Goal: Task Accomplishment & Management: Complete application form

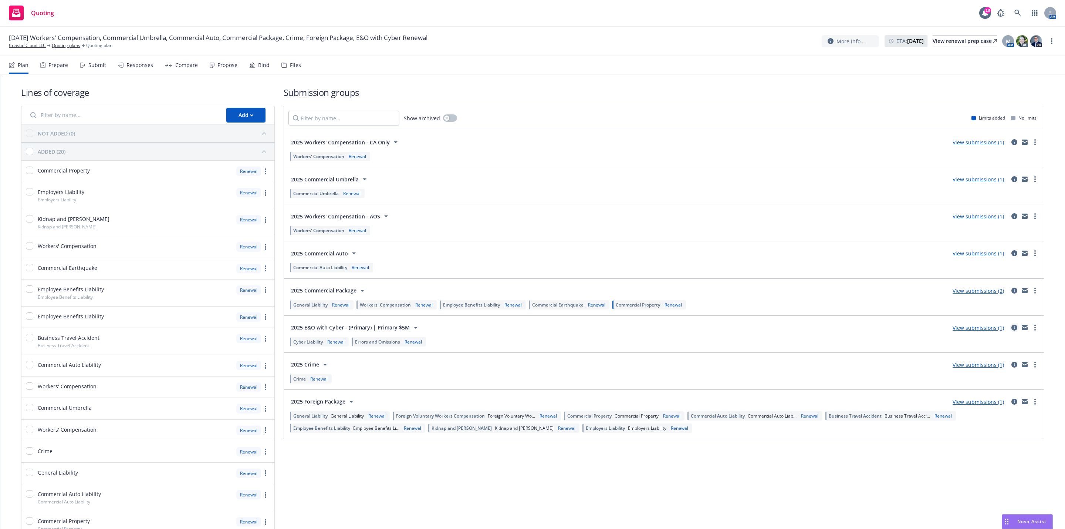
click at [1012, 330] on icon "circleInformation" at bounding box center [1015, 327] width 6 height 6
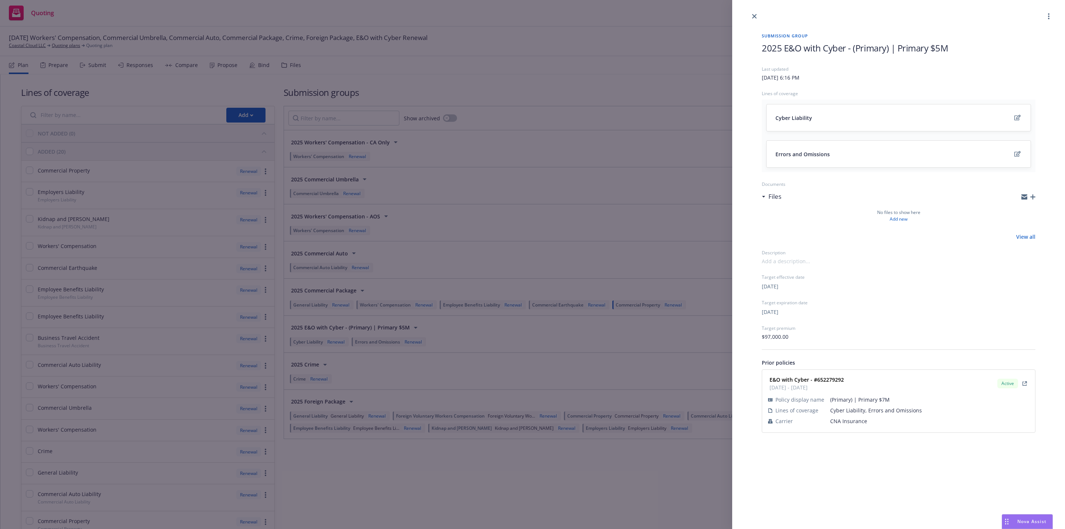
click at [903, 43] on span "2025 E&O with Cyber - (Primary) | Primary $5M" at bounding box center [855, 48] width 186 height 12
click at [939, 49] on span "2025 E&O with Cyber - (Primary) | Primary $5M" at bounding box center [855, 48] width 186 height 12
click at [838, 218] on div "No files to show here Add new" at bounding box center [899, 215] width 274 height 13
click at [802, 18] on div at bounding box center [898, 10] width 333 height 21
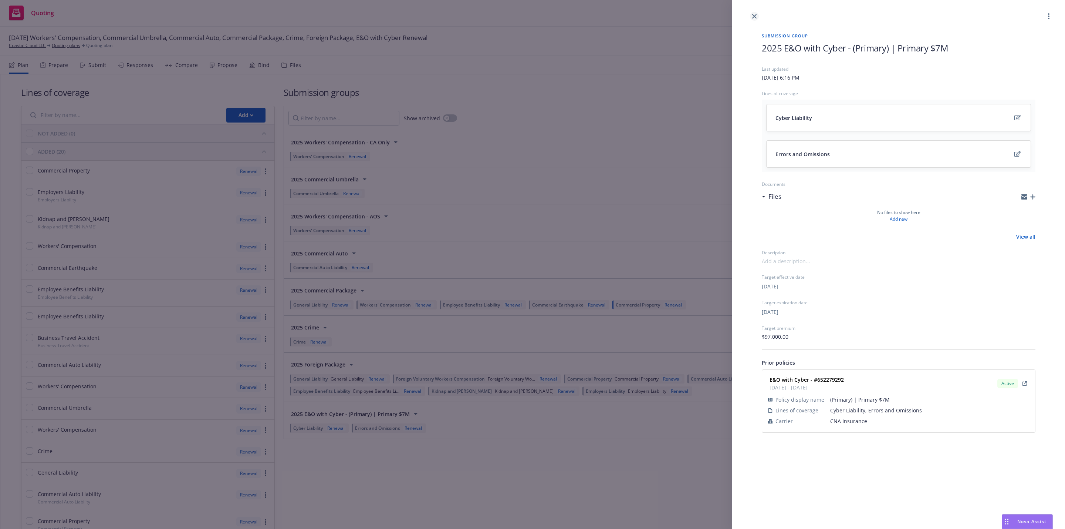
click at [755, 13] on link "close" at bounding box center [754, 16] width 9 height 9
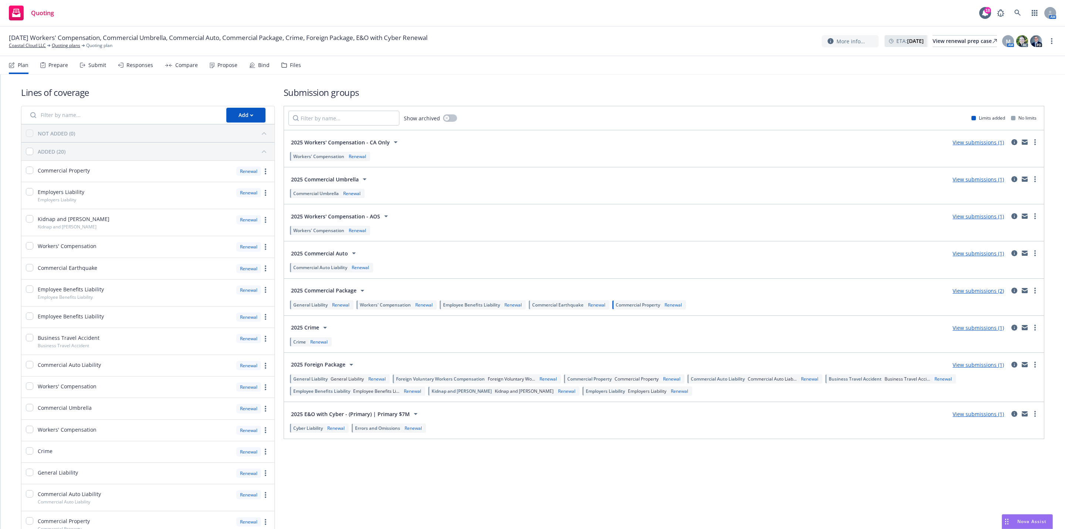
click at [974, 417] on link "View submissions (1)" at bounding box center [978, 413] width 51 height 7
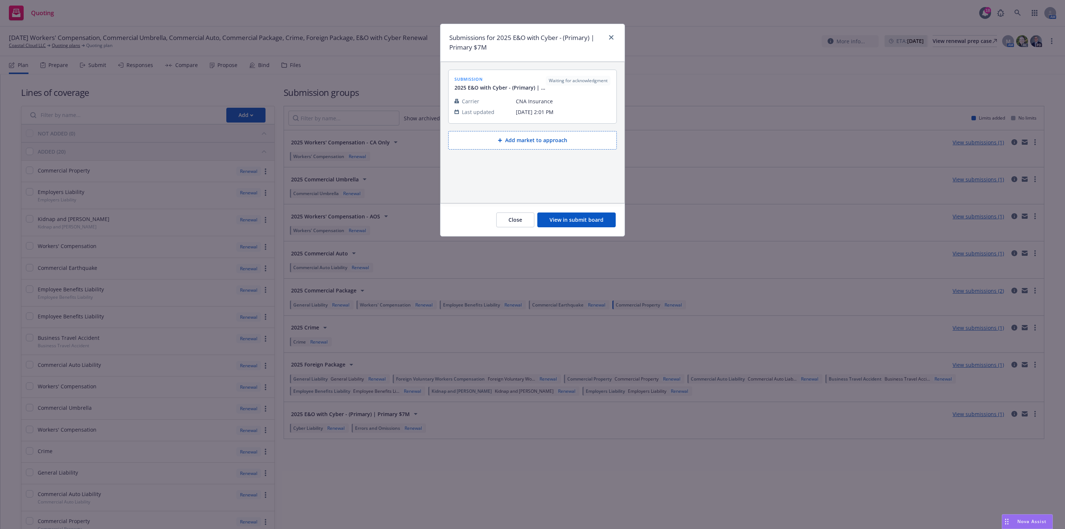
click at [615, 234] on div "Close View in submit board" at bounding box center [533, 219] width 184 height 33
click at [607, 225] on button "View in submit board" at bounding box center [577, 219] width 78 height 15
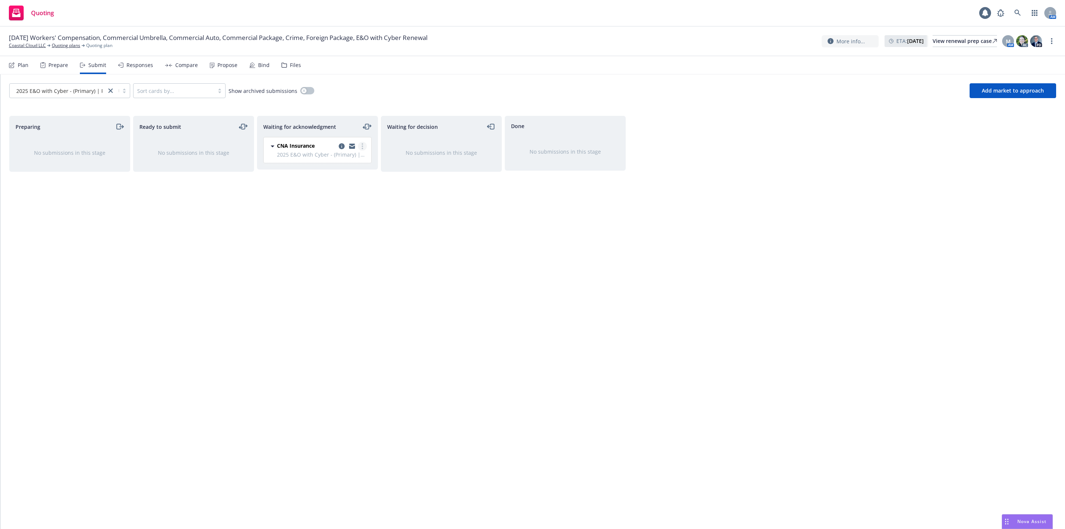
click at [363, 150] on link "more" at bounding box center [362, 146] width 9 height 9
click at [344, 209] on span "Add accepted decision" at bounding box center [330, 206] width 74 height 7
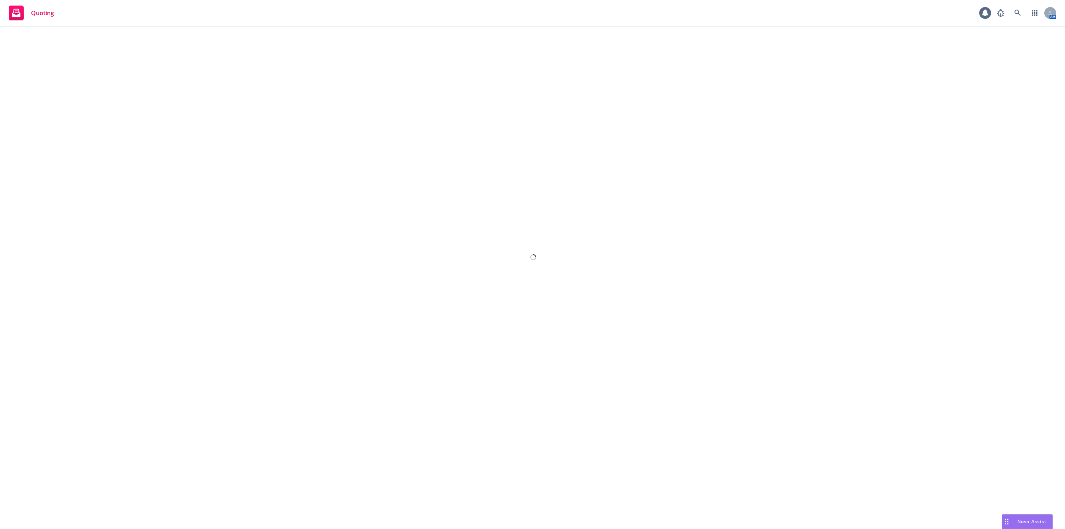
select select "12"
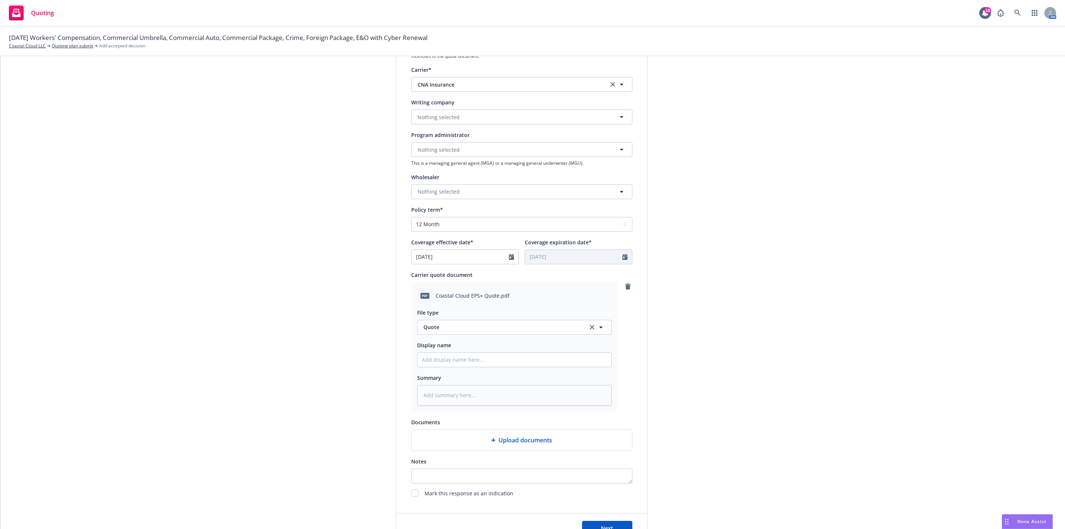
scroll to position [166, 0]
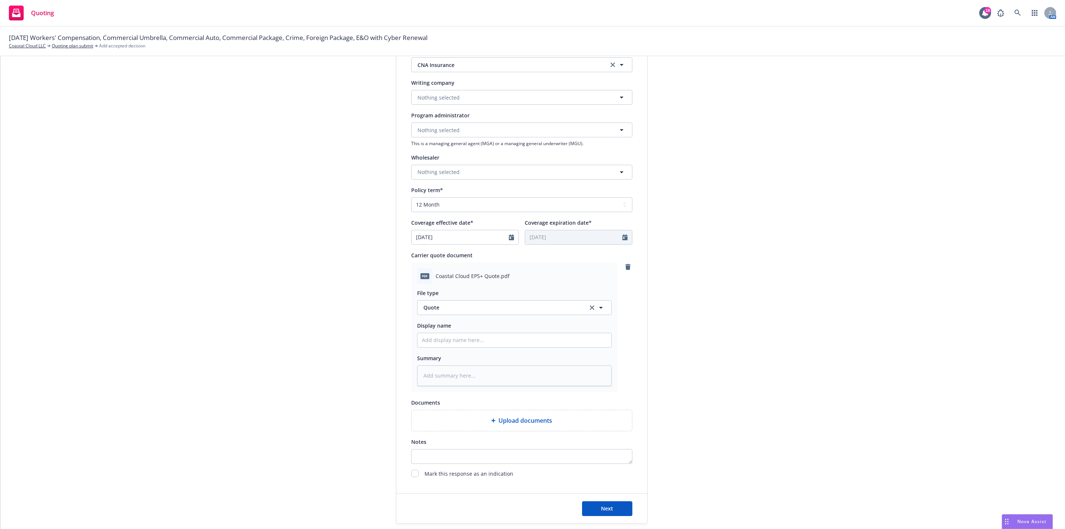
type textarea "x"
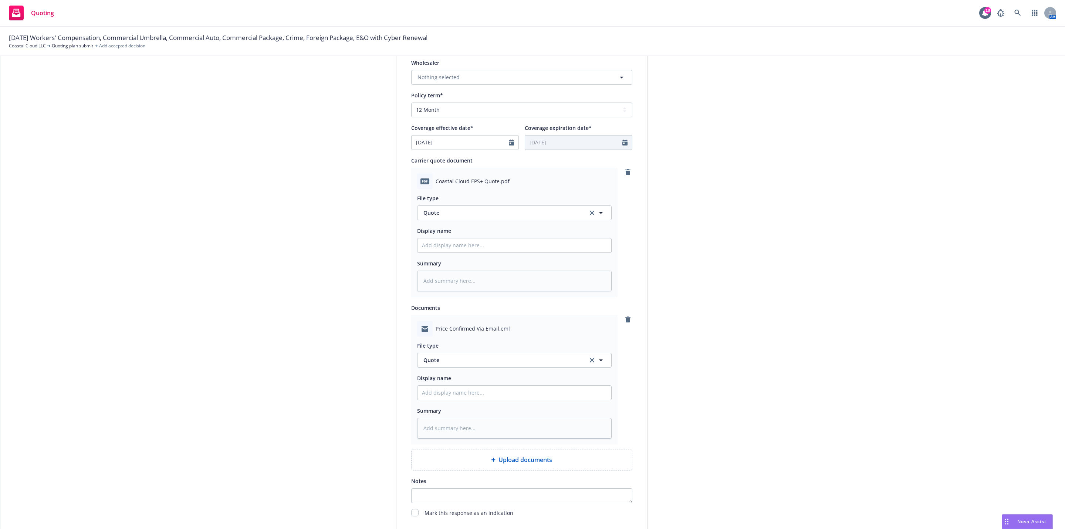
scroll to position [277, 0]
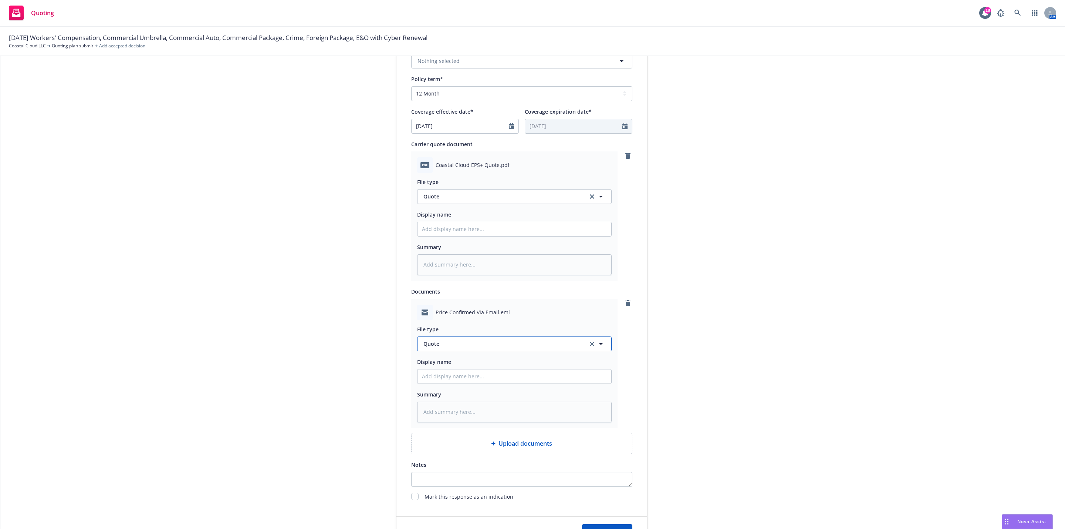
click at [473, 347] on span "Quote" at bounding box center [502, 344] width 156 height 8
type input "email"
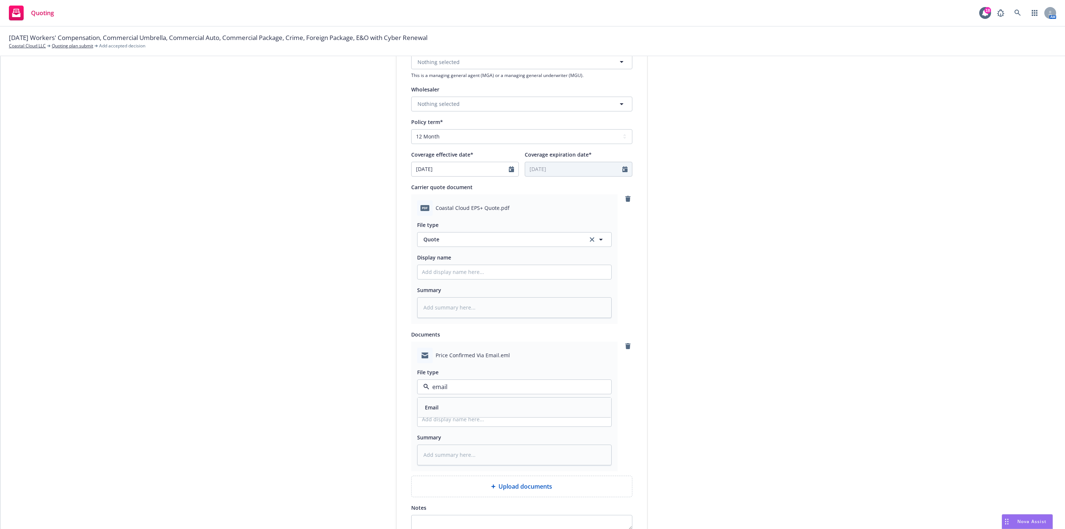
scroll to position [222, 0]
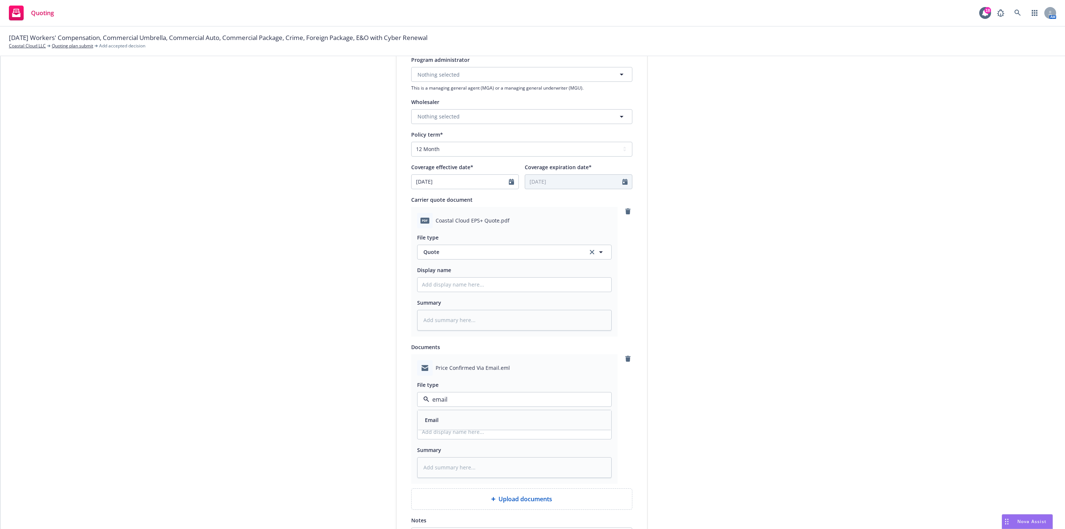
click at [475, 421] on div "Email" at bounding box center [514, 419] width 185 height 11
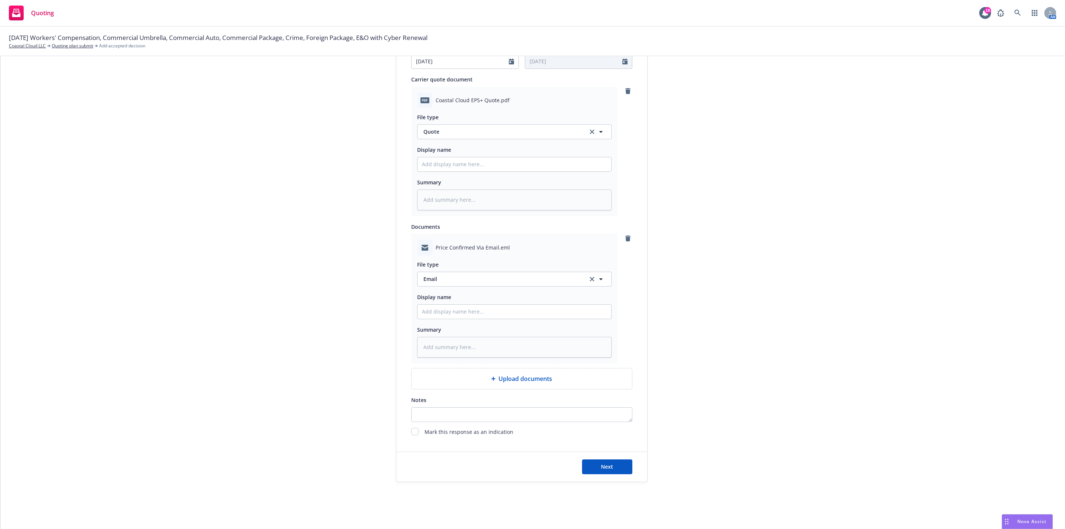
scroll to position [343, 0]
click at [675, 445] on div "submission Carrier CNA Insurance Last updated [DATE] 2:01 PM" at bounding box center [715, 112] width 104 height 738
click at [615, 471] on button "Next" at bounding box center [607, 466] width 50 height 15
type textarea "x"
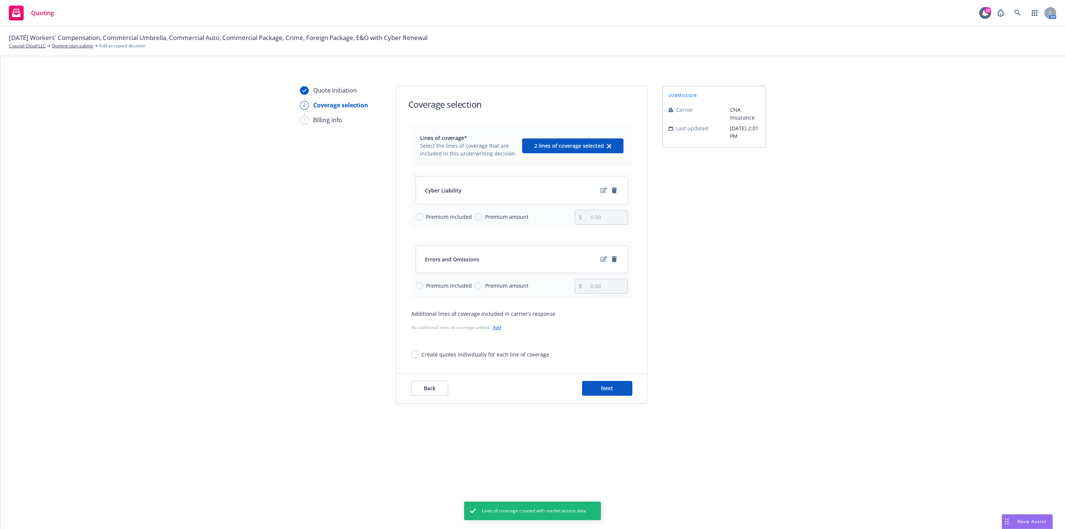
click at [442, 289] on span "Premium included" at bounding box center [449, 286] width 46 height 8
click at [423, 289] on input "Premium included" at bounding box center [419, 285] width 7 height 7
radio input "true"
click at [509, 218] on span "Premium amount" at bounding box center [506, 217] width 43 height 8
click at [482, 218] on input "Premium amount" at bounding box center [478, 216] width 7 height 7
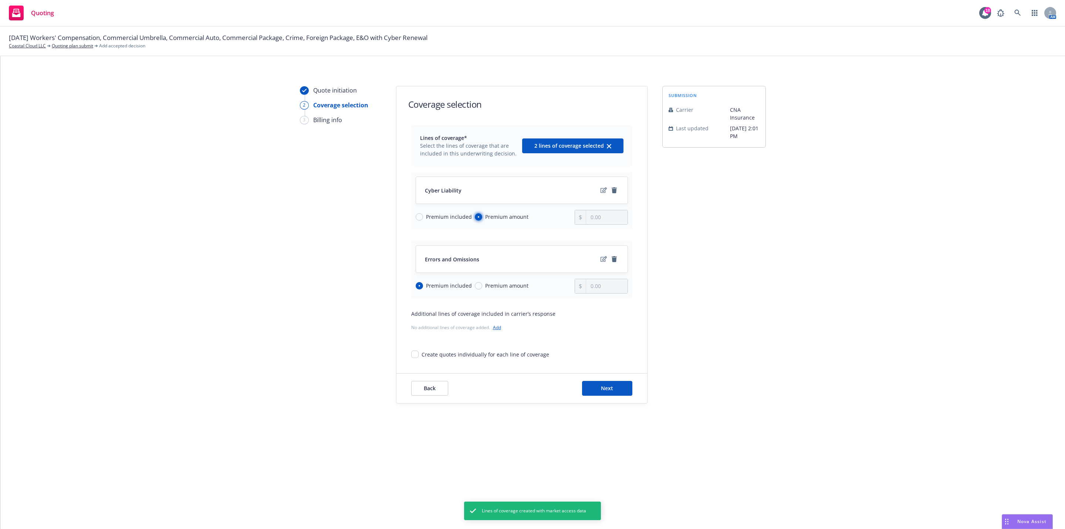
radio input "true"
click at [587, 220] on input "0.00" at bounding box center [606, 217] width 41 height 14
type input "102,000.00"
click at [756, 267] on div "submission Carrier CNA Insurance Last updated [DATE] 2:01 PM" at bounding box center [715, 244] width 104 height 317
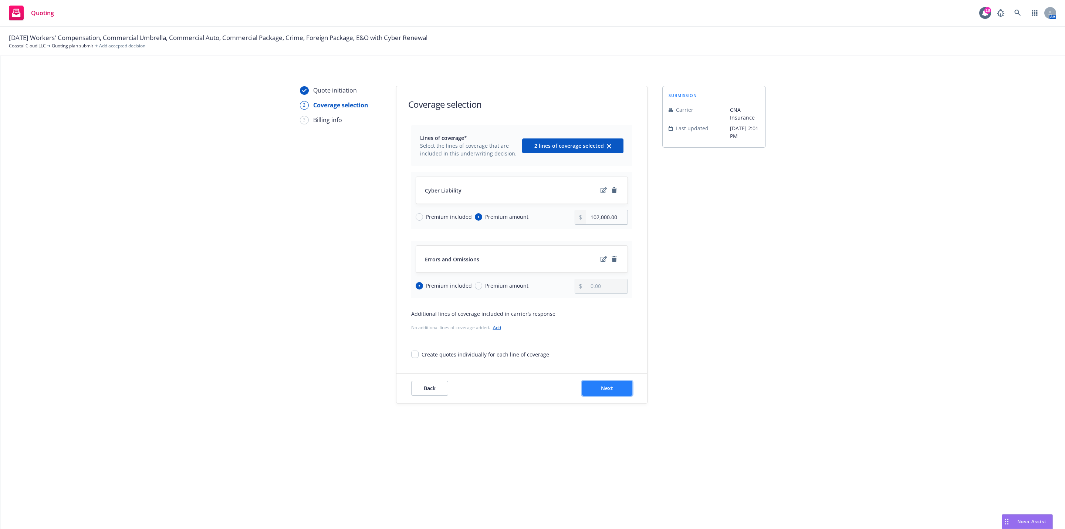
click at [607, 385] on button "Next" at bounding box center [607, 388] width 50 height 15
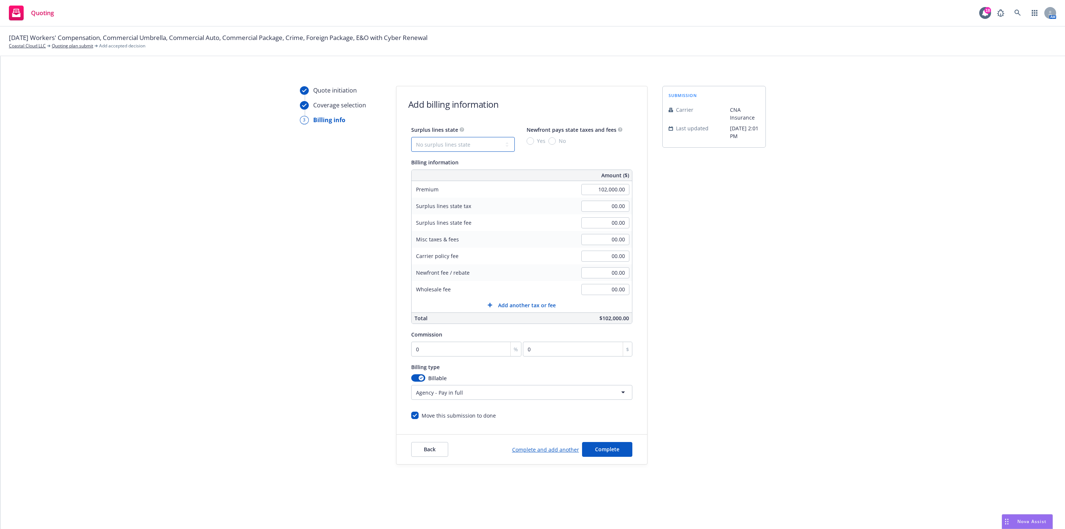
click at [485, 140] on select "No surplus lines state [US_STATE] [US_STATE] [US_STATE] [US_STATE] [US_STATE] […" at bounding box center [463, 144] width 104 height 15
select select "CA"
click at [411, 137] on select "No surplus lines state [US_STATE] [US_STATE] [US_STATE] [US_STATE] [US_STATE] […" at bounding box center [463, 144] width 104 height 15
type input "3,060.00"
type input "183.60"
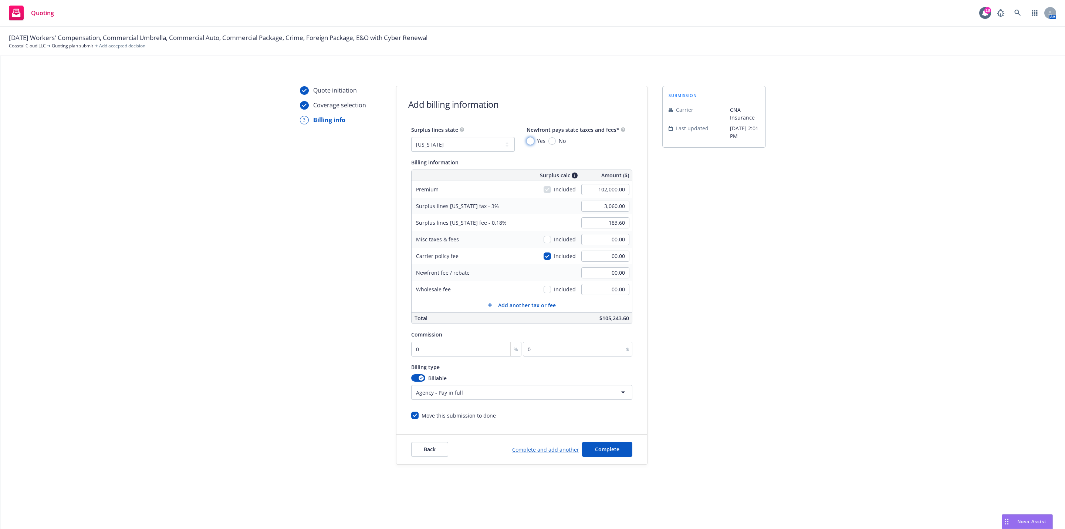
click at [527, 140] on input "Yes" at bounding box center [530, 140] width 7 height 7
radio input "true"
click at [425, 342] on input "0" at bounding box center [466, 348] width 111 height 15
type input "1"
type input "1020"
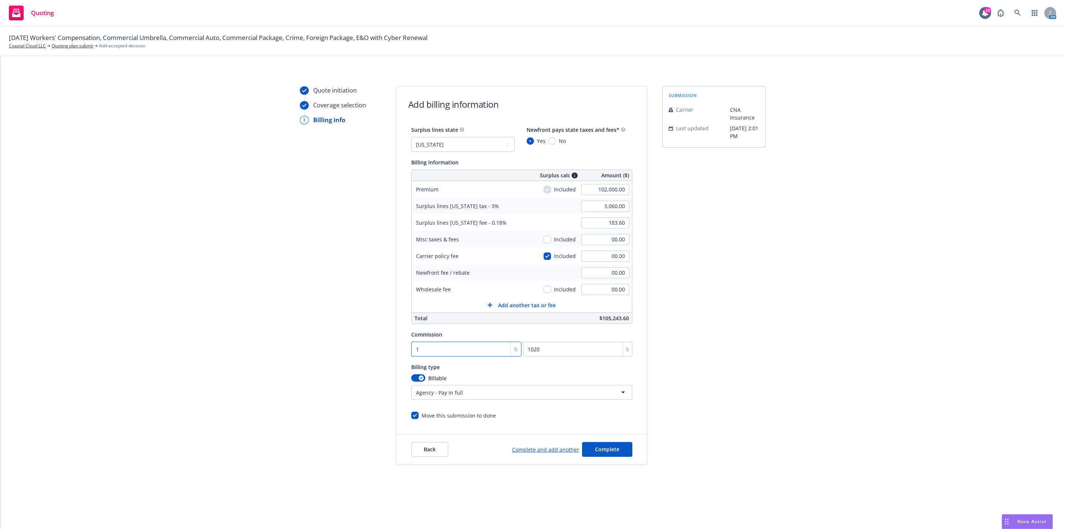
type input "17"
type input "17340"
type input "17.5"
type input "17850"
type input "17.5"
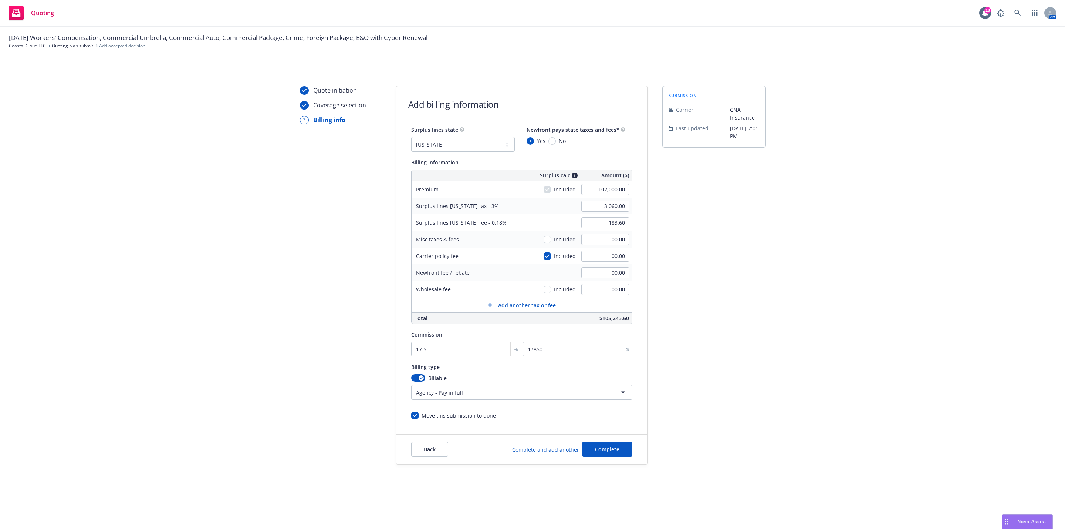
click at [923, 299] on div "Quote initiation Coverage selection 3 Billing info Add billing information Surp…" at bounding box center [532, 275] width 1047 height 378
click at [612, 456] on button "Complete" at bounding box center [607, 449] width 50 height 15
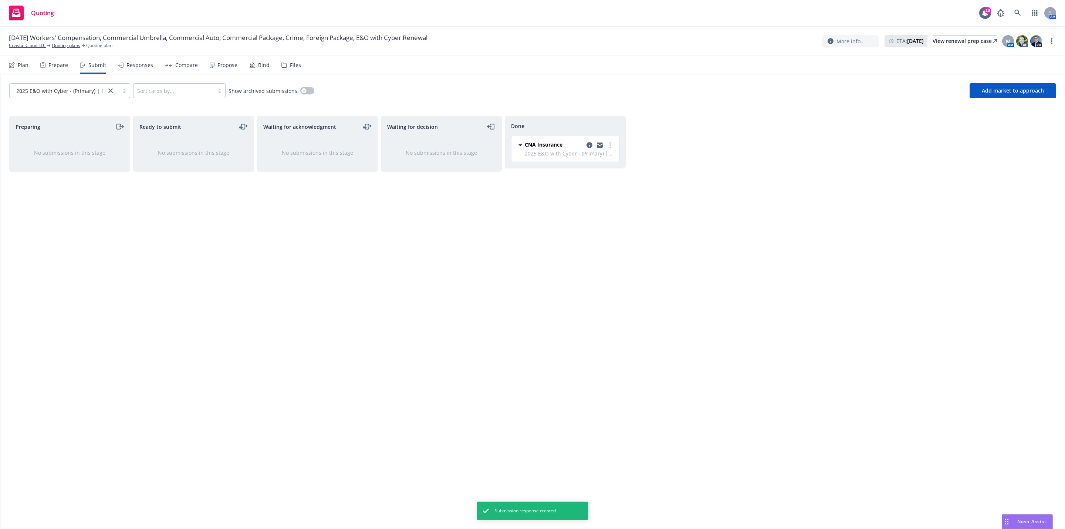
click at [178, 63] on div "Compare" at bounding box center [186, 65] width 23 height 6
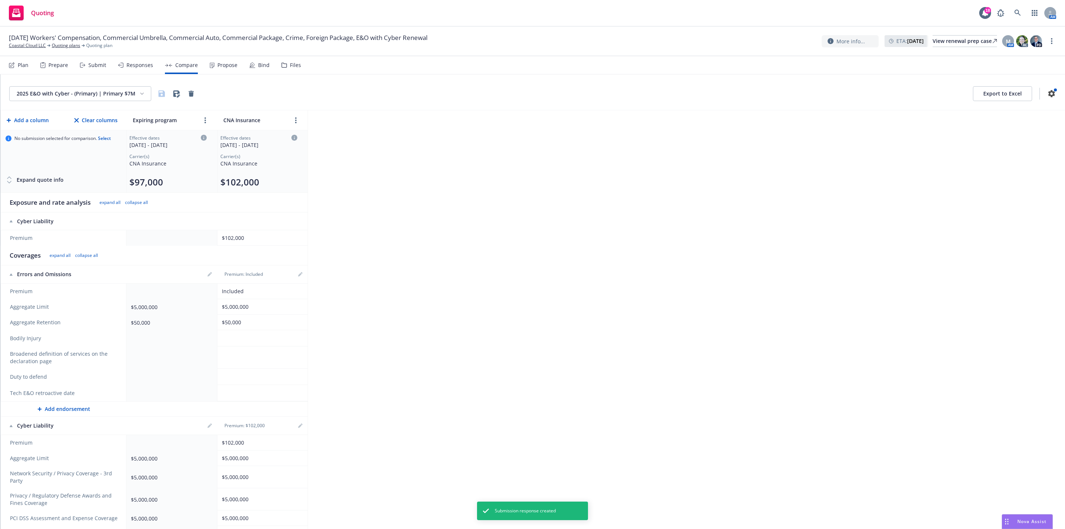
click at [154, 245] on td at bounding box center [172, 238] width 91 height 16
click at [156, 240] on td at bounding box center [172, 238] width 91 height 16
click at [602, 178] on div "2025 E&O with Cyber - (Primary) | Primary $7M Save as new view Save as new view…" at bounding box center [532, 301] width 1065 height 454
click at [232, 71] on div "Propose" at bounding box center [224, 65] width 28 height 18
